Goal: Information Seeking & Learning: Learn about a topic

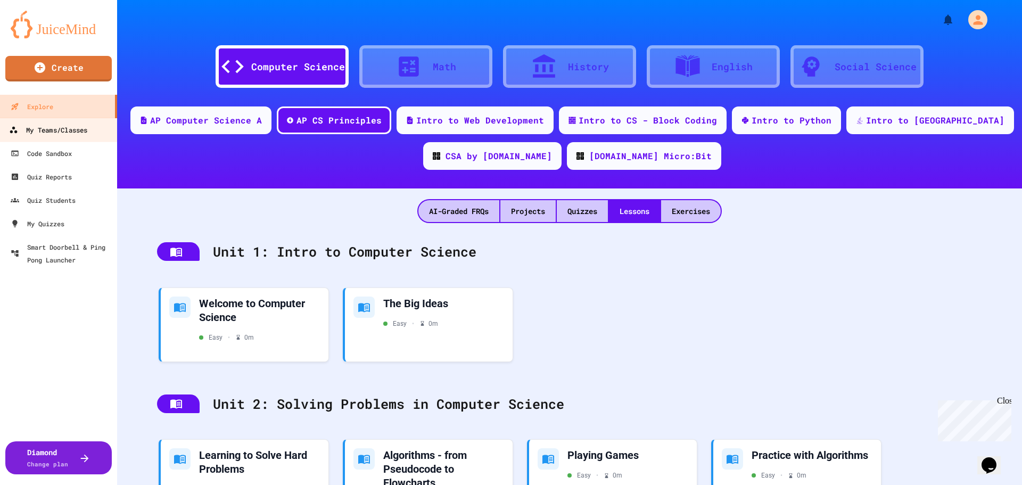
click at [54, 134] on div "My Teams/Classes" at bounding box center [48, 129] width 78 height 13
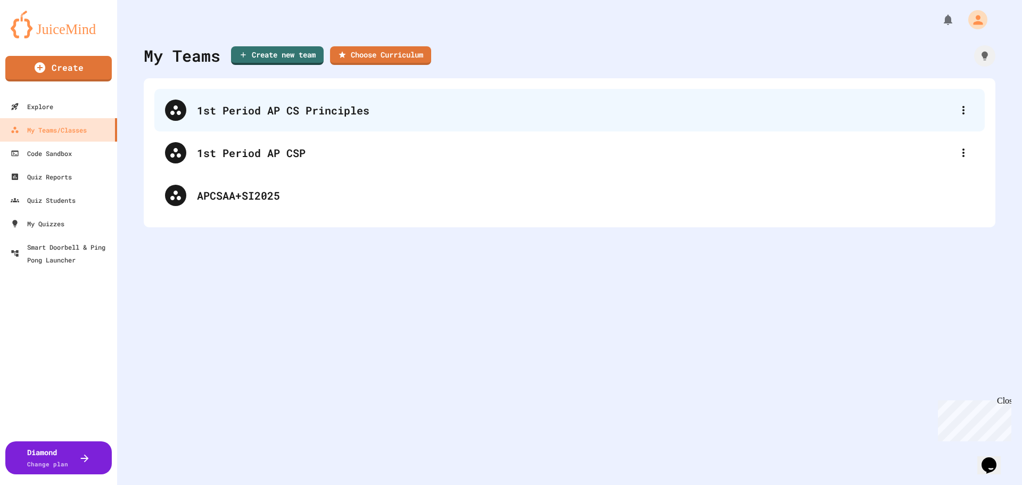
click at [293, 120] on div "1st Period AP CS Principles" at bounding box center [569, 110] width 830 height 43
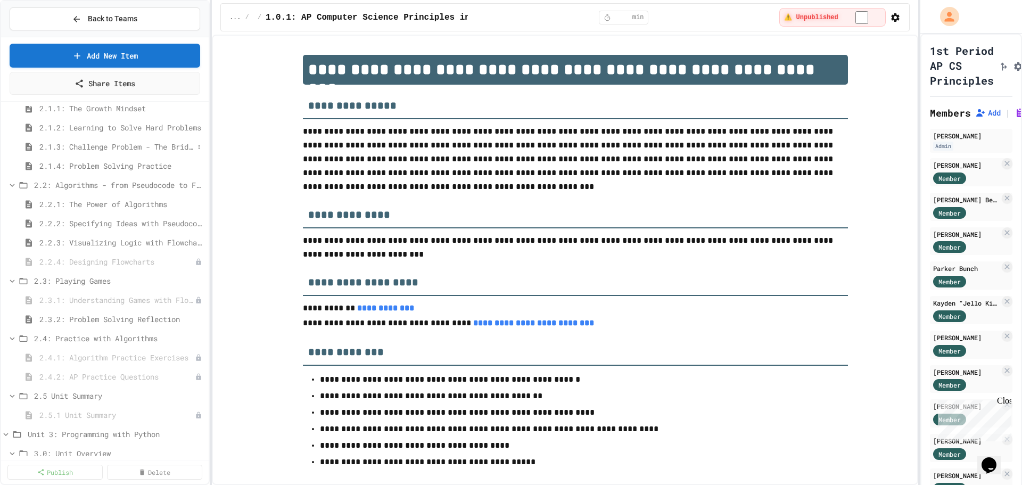
scroll to position [160, 0]
click at [63, 278] on span "2.4: Practice with Algorithms" at bounding box center [114, 283] width 160 height 11
click at [63, 278] on span "2.4: Practice with Algorithms" at bounding box center [119, 283] width 170 height 11
click at [71, 303] on span "2.4.1: Algorithm Practice Exercises" at bounding box center [111, 303] width 145 height 11
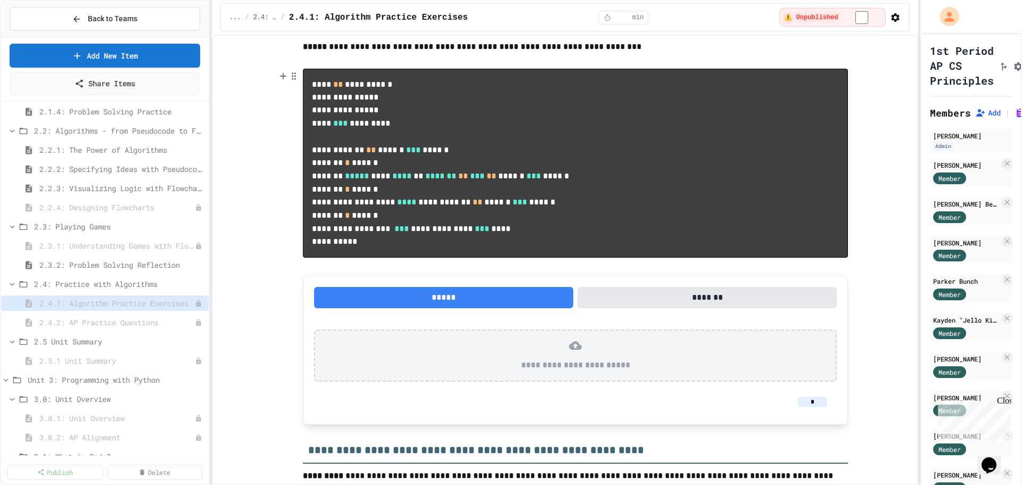
scroll to position [639, 0]
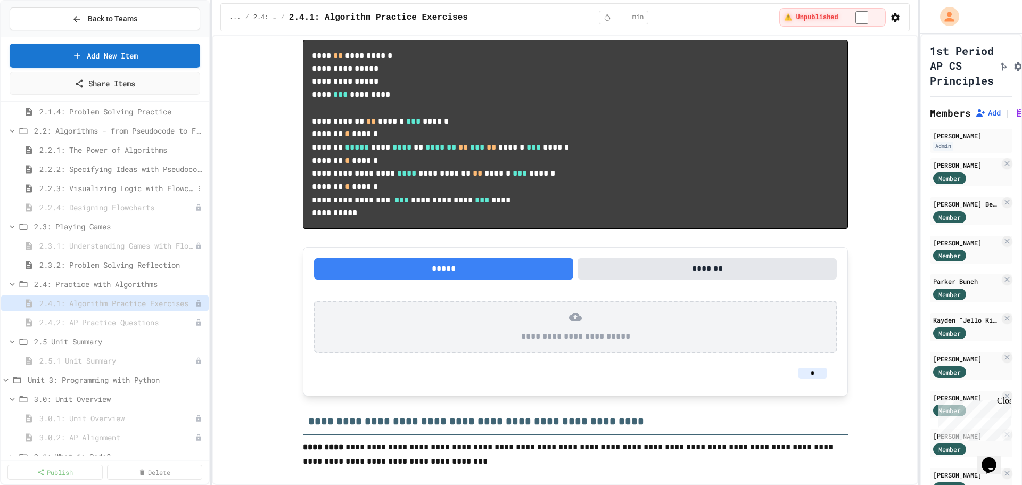
click at [116, 190] on span "2.2.3: Visualizing Logic with Flowcharts" at bounding box center [116, 188] width 154 height 11
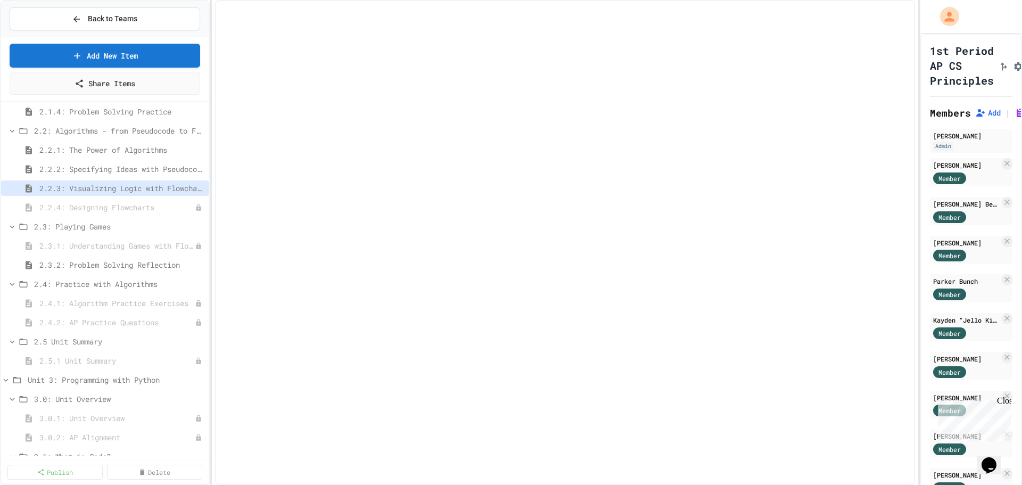
select select "***"
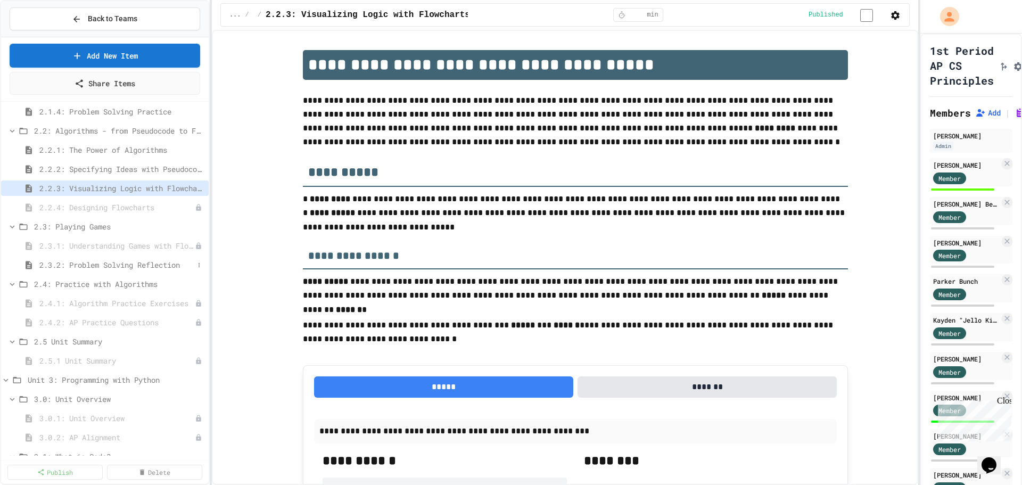
click at [97, 268] on span "2.3.2: Problem Solving Reflection" at bounding box center [116, 264] width 154 height 11
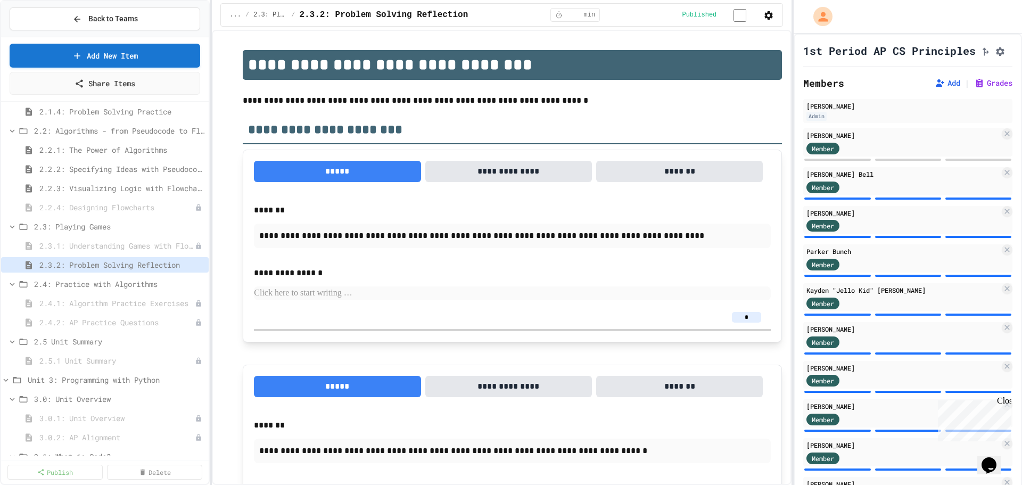
click at [795, 315] on div "**********" at bounding box center [511, 242] width 1022 height 485
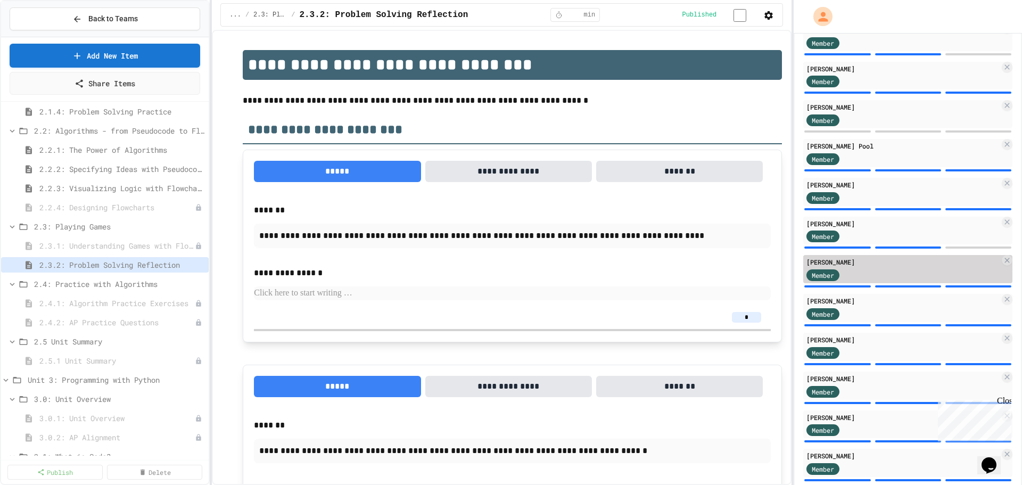
scroll to position [527, 0]
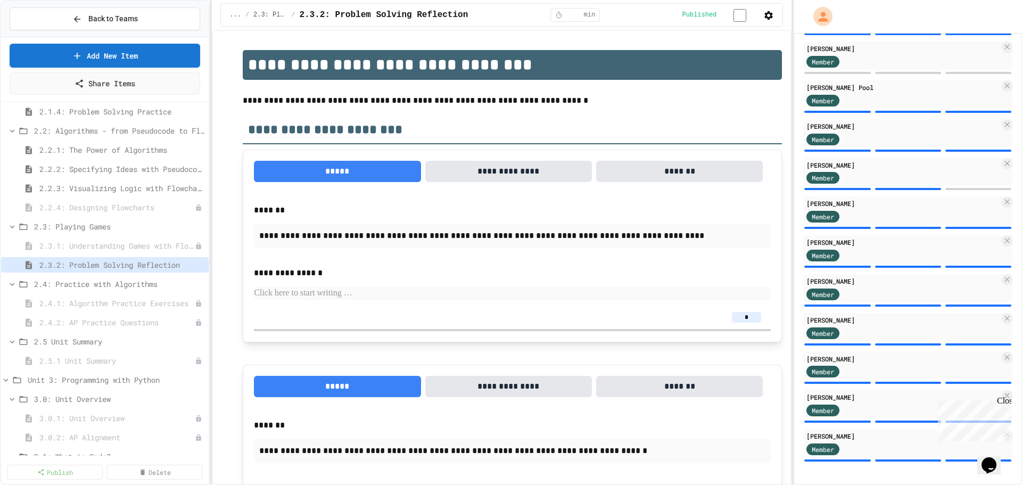
click at [1003, 399] on div "Close" at bounding box center [1003, 402] width 13 height 13
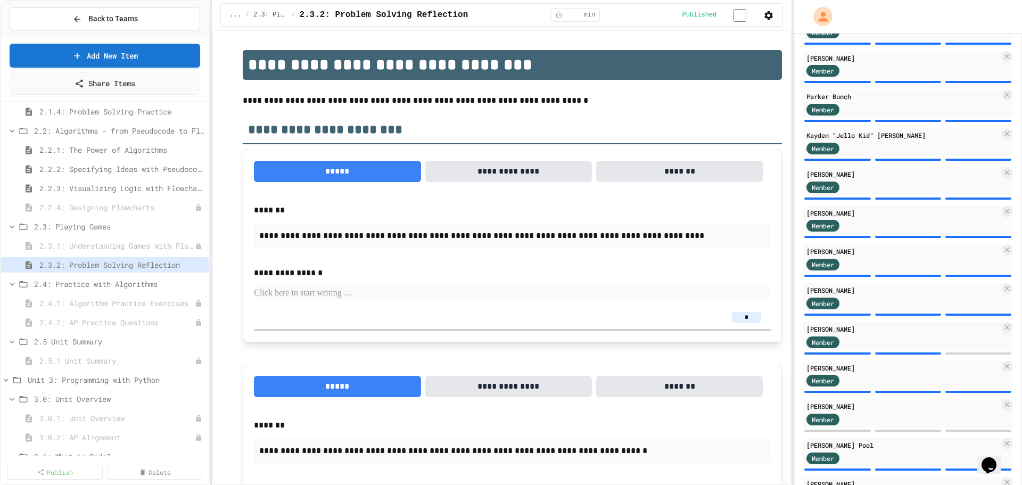
scroll to position [0, 0]
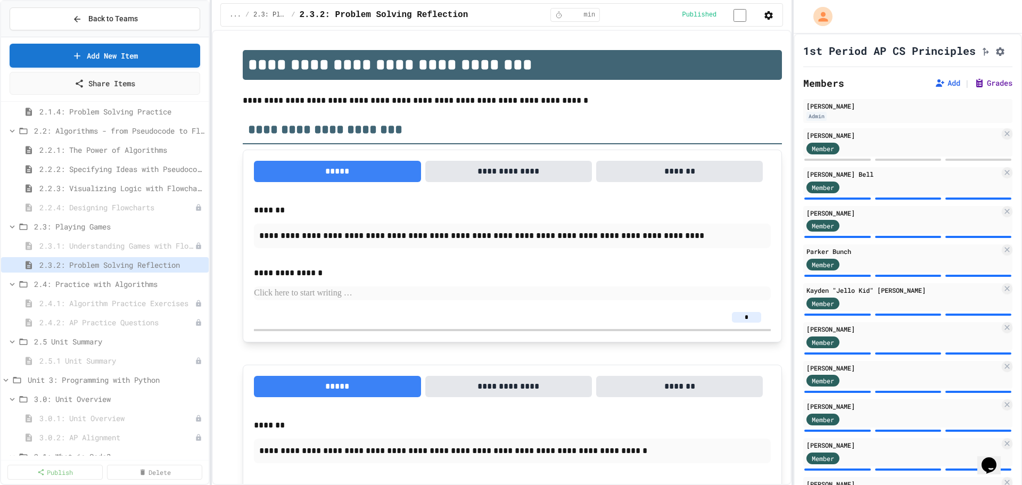
click at [976, 88] on button "Grades" at bounding box center [993, 83] width 38 height 11
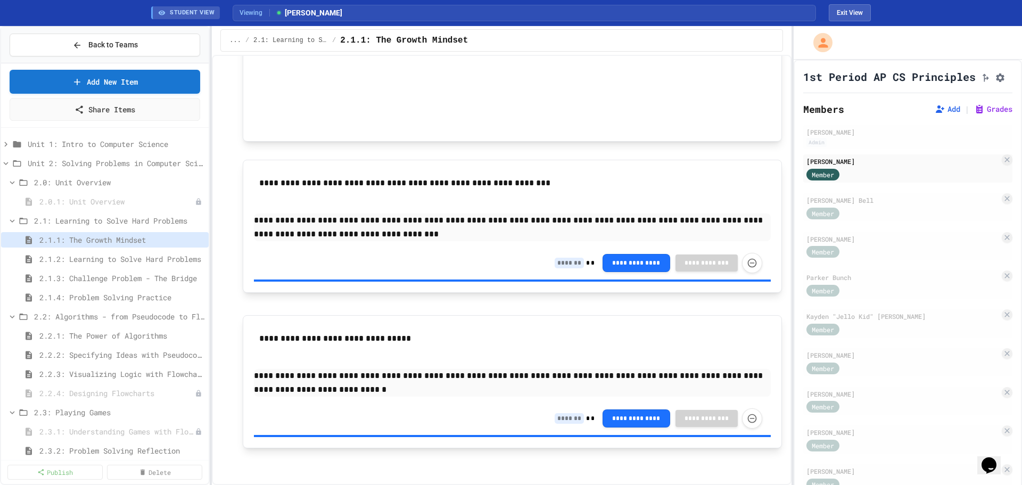
scroll to position [673, 0]
